Goal: Go to known website: Access a specific website the user already knows

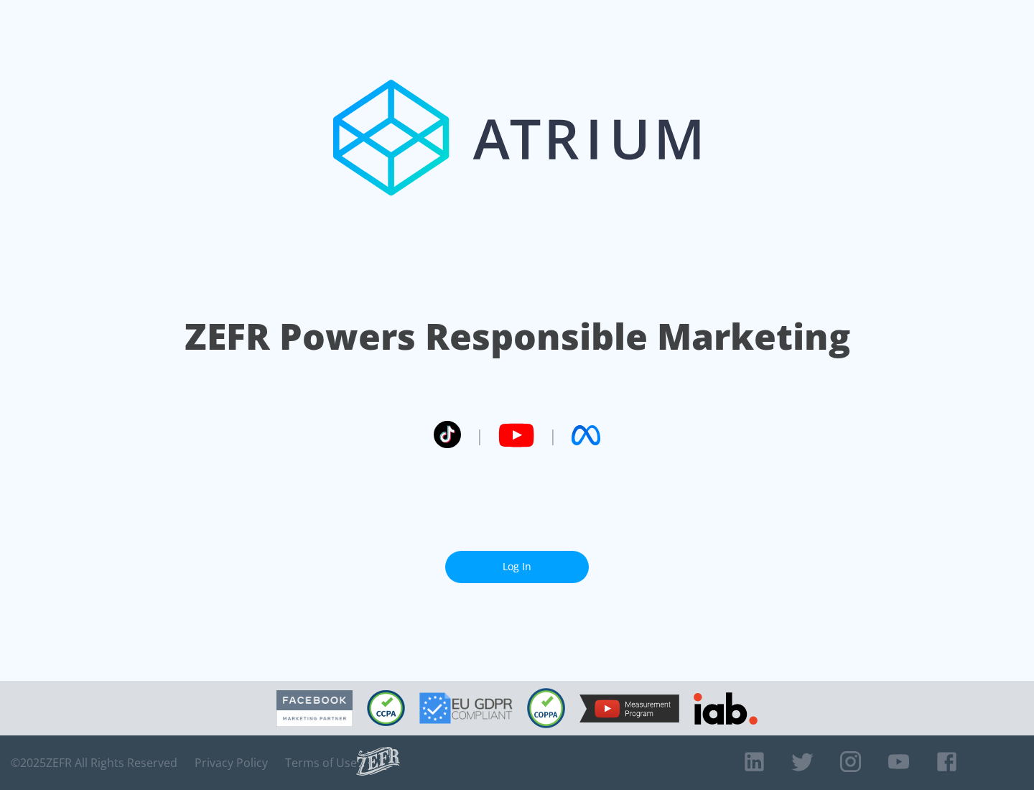
click at [517, 566] on link "Log In" at bounding box center [517, 567] width 144 height 32
